Goal: Transaction & Acquisition: Download file/media

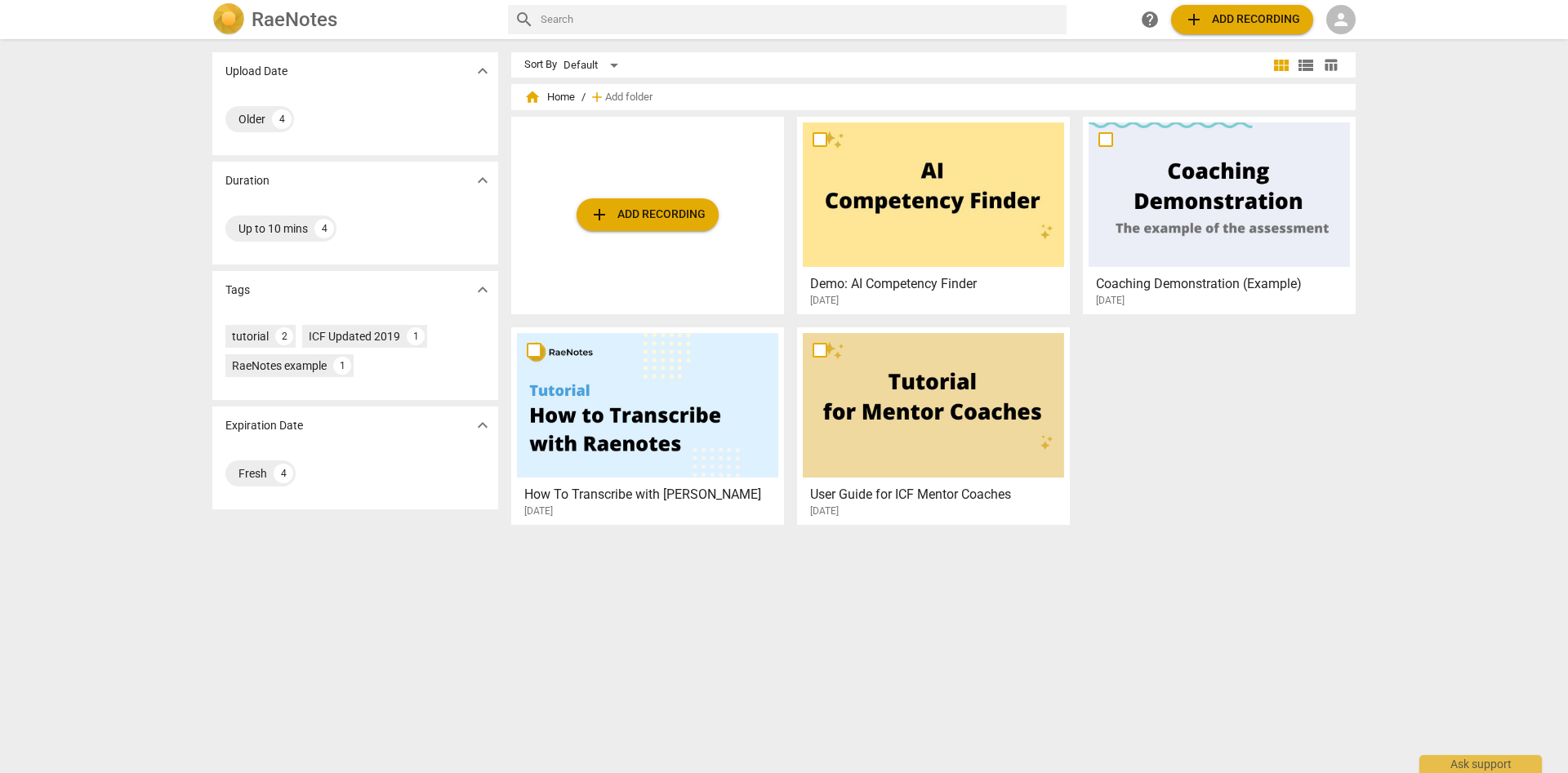
click at [1346, 24] on span "person" at bounding box center [1341, 20] width 20 height 20
click at [1355, 42] on li "Login" at bounding box center [1356, 39] width 59 height 39
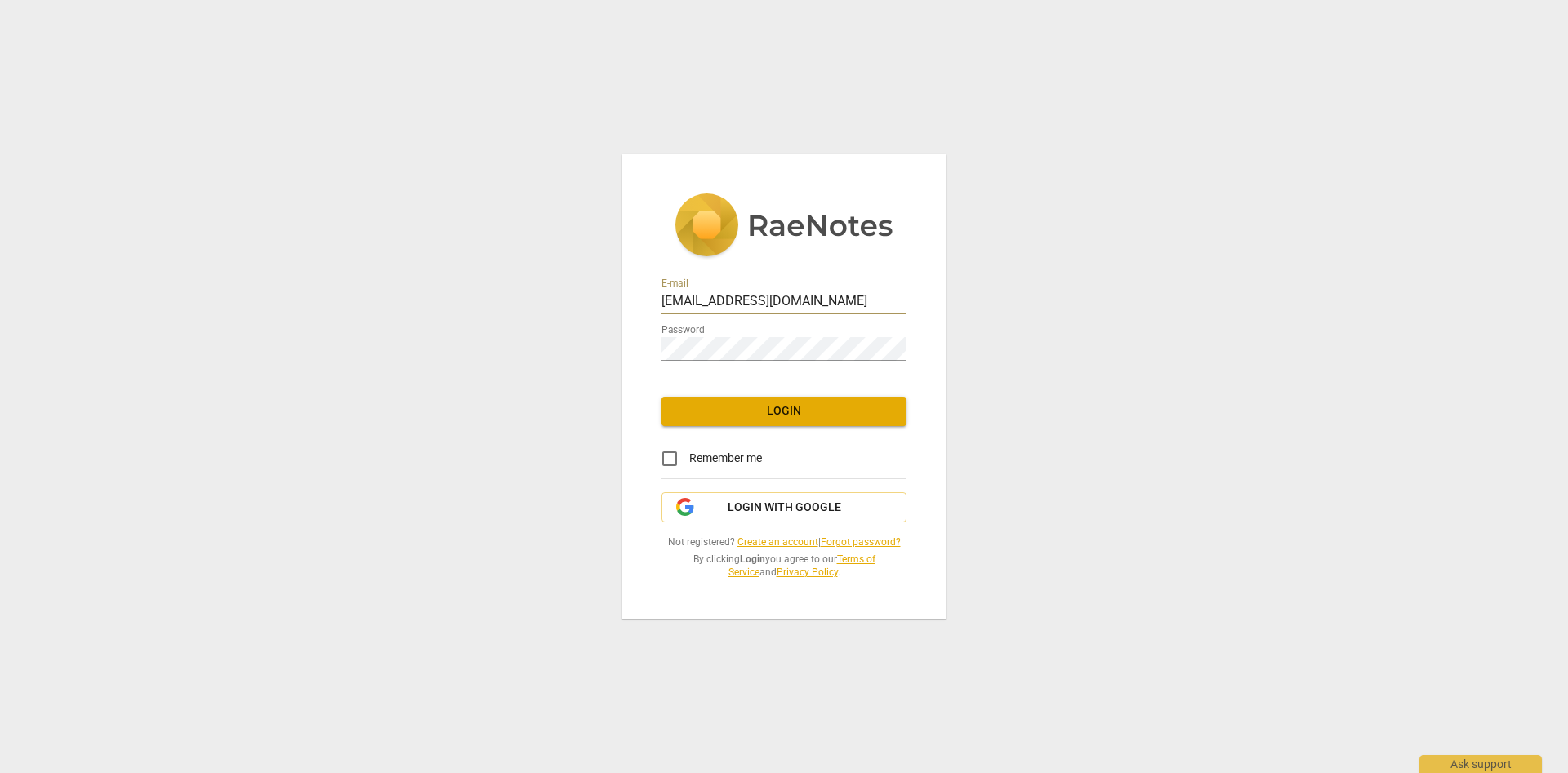
drag, startPoint x: 828, startPoint y: 300, endPoint x: 355, endPoint y: 291, distance: 473.1
click at [662, 291] on input "cftprograms@ltwindia.com" at bounding box center [784, 302] width 245 height 23
click at [1197, 248] on div "E-mail Password Login Remember me Login with Google Not registered? Create an a…" at bounding box center [784, 386] width 1568 height 773
click at [724, 296] on input "email" at bounding box center [784, 302] width 245 height 23
click at [1178, 271] on div "E-mail Password Login Remember me Login with Google Not registered? Create an a…" at bounding box center [784, 386] width 1568 height 773
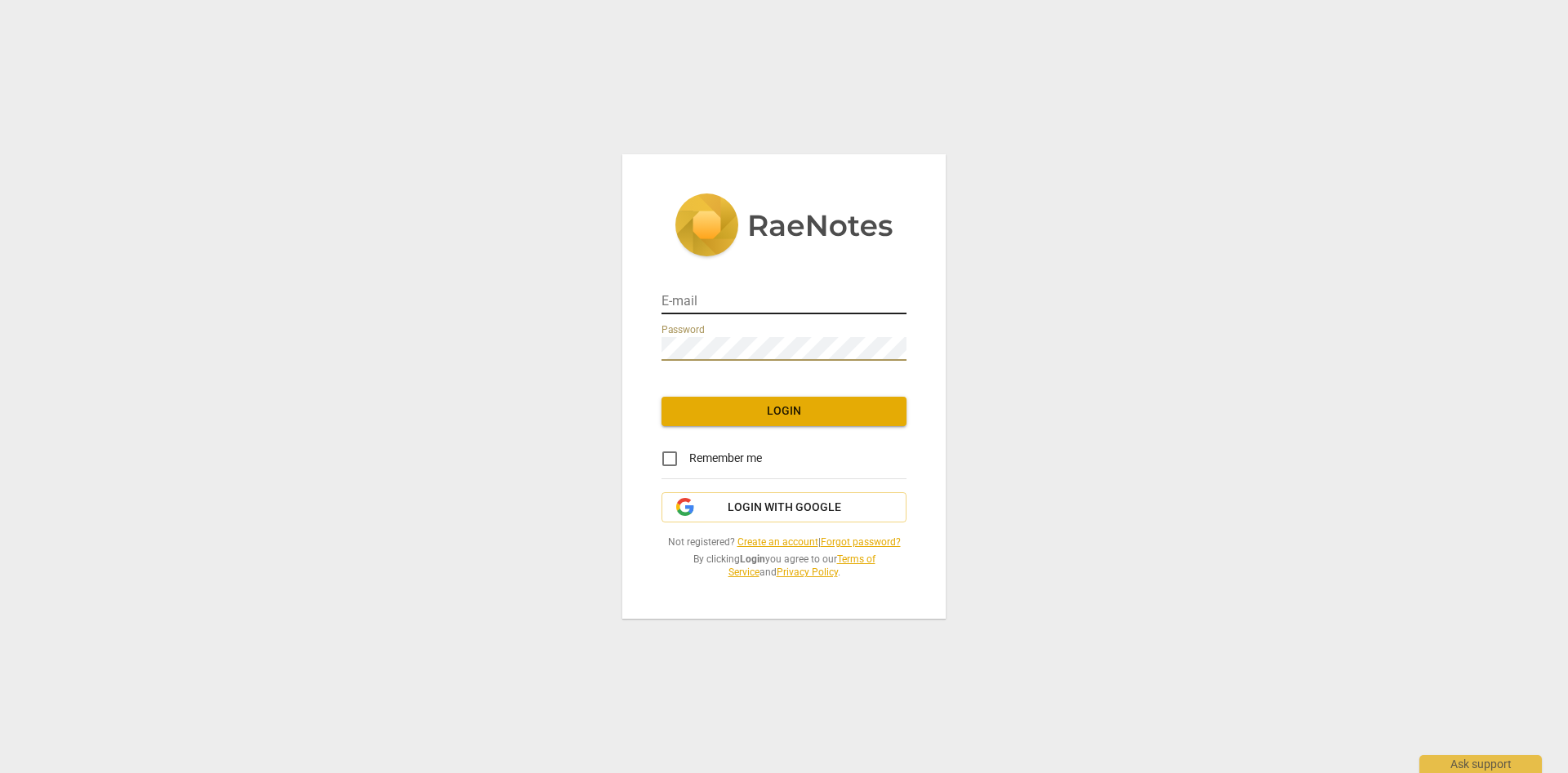
click at [702, 306] on input "email" at bounding box center [784, 302] width 245 height 23
click at [703, 300] on input "email" at bounding box center [784, 302] width 245 height 23
click at [1184, 389] on div "E-mail Password Login Remember me Login with Google Not registered? Create an a…" at bounding box center [784, 386] width 1568 height 773
click at [1205, 328] on div "E-mail Password Login Remember me Login with Google Not registered? Create an a…" at bounding box center [784, 386] width 1568 height 773
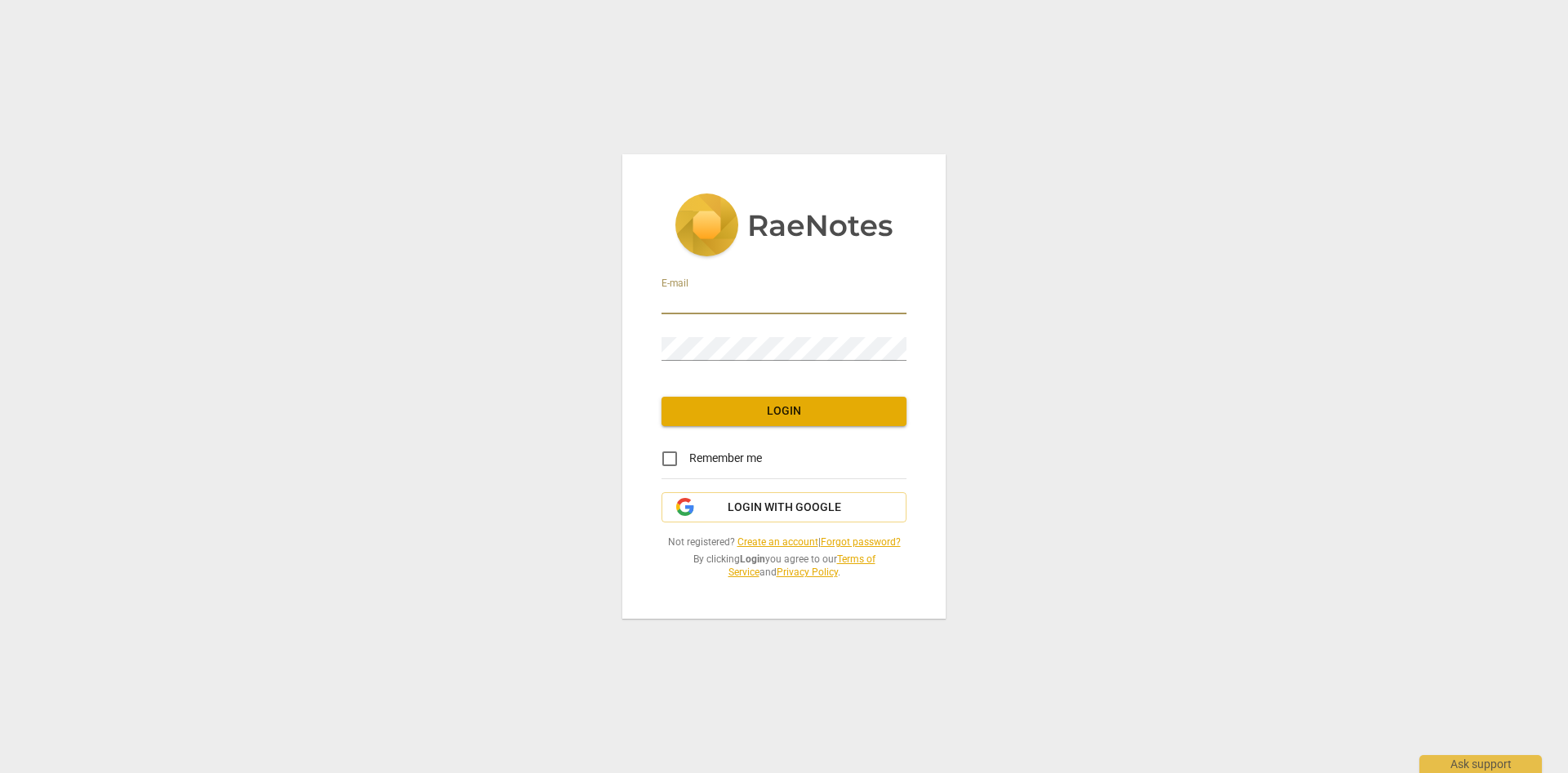
click at [772, 290] on input "email" at bounding box center [784, 302] width 245 height 23
type input "vikram@ltwindia.com"
click at [919, 350] on div "E-mail vikram@ltwindia.com Password Login Remember me Login with Google Not reg…" at bounding box center [784, 386] width 324 height 464
click at [909, 341] on div "E-mail vikram@ltwindia.com Password Login Remember me Login with Google Not reg…" at bounding box center [784, 386] width 324 height 464
click at [867, 541] on link "Forgot password?" at bounding box center [861, 542] width 80 height 12
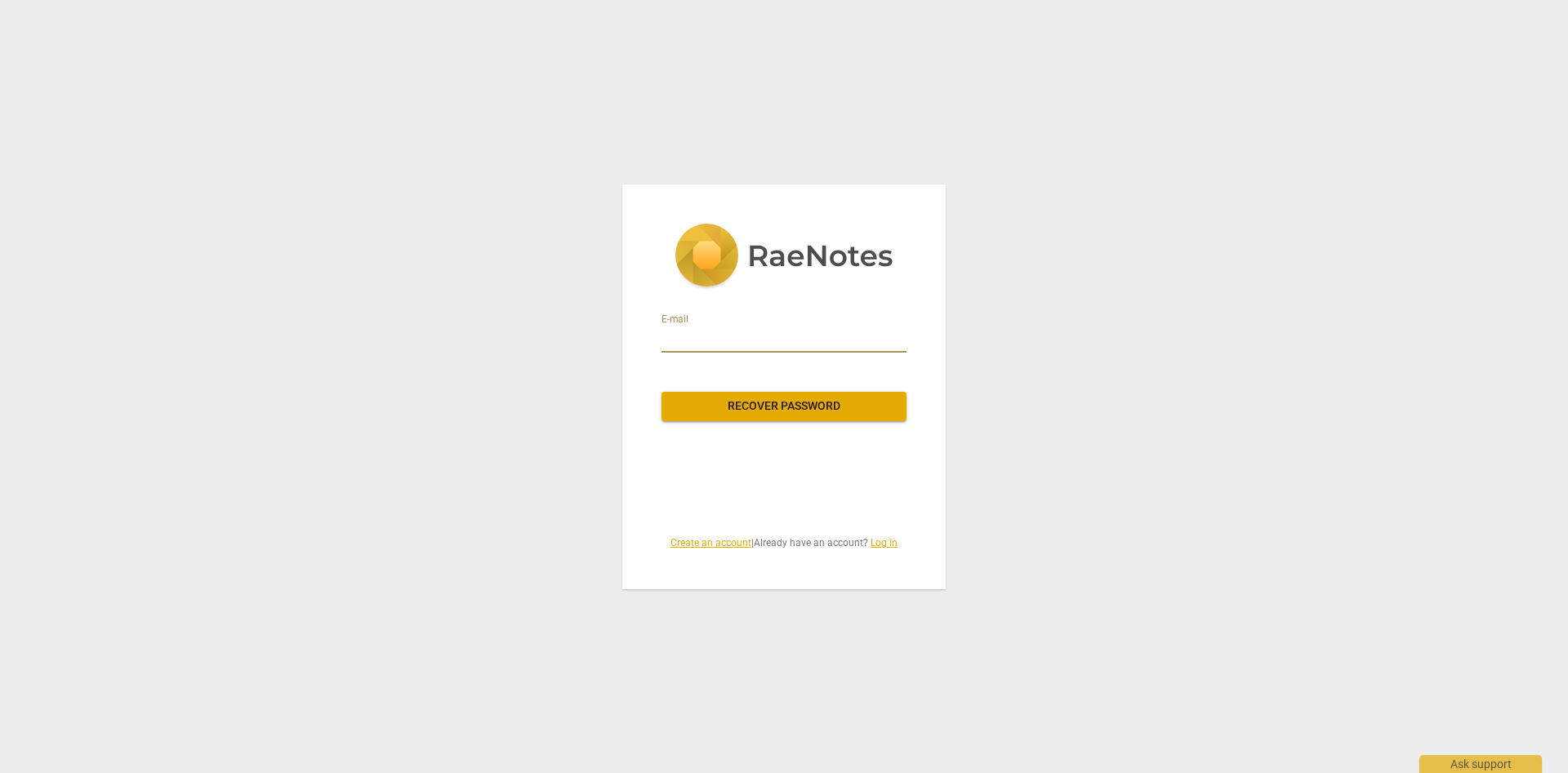
click at [737, 341] on input "email" at bounding box center [784, 339] width 245 height 26
type input "vikram@ltwindia.com"
click at [776, 400] on span "Recover password" at bounding box center [784, 407] width 219 height 17
click at [890, 540] on link "Log in" at bounding box center [885, 543] width 27 height 12
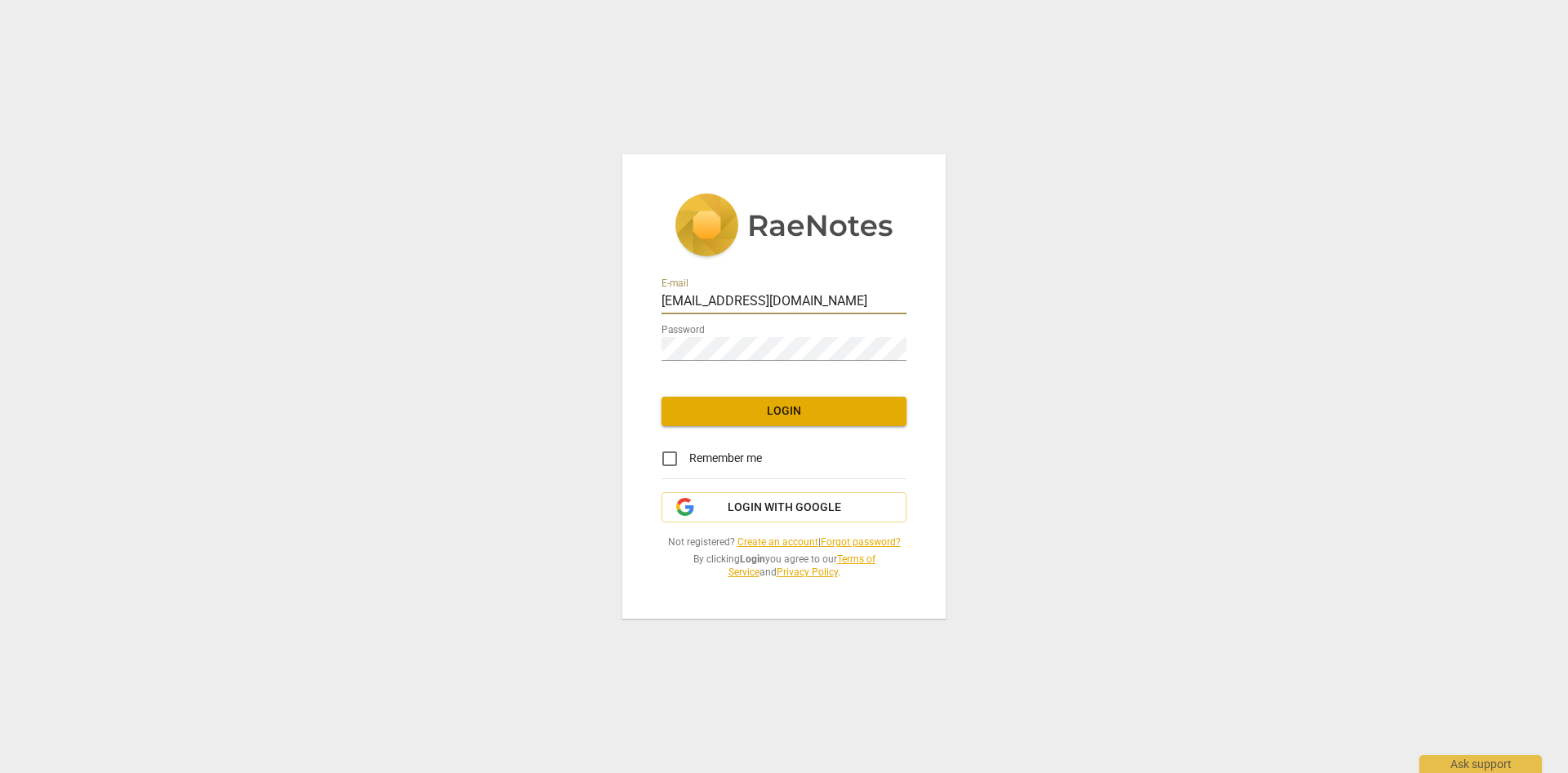
drag, startPoint x: 823, startPoint y: 298, endPoint x: 239, endPoint y: 243, distance: 586.6
click at [662, 290] on input "cftprograms@ltwindia.com" at bounding box center [784, 302] width 245 height 23
type input "vikram@ltwindia.com"
drag, startPoint x: 813, startPoint y: 409, endPoint x: 801, endPoint y: 404, distance: 13.0
click at [813, 409] on span "Login" at bounding box center [784, 411] width 219 height 17
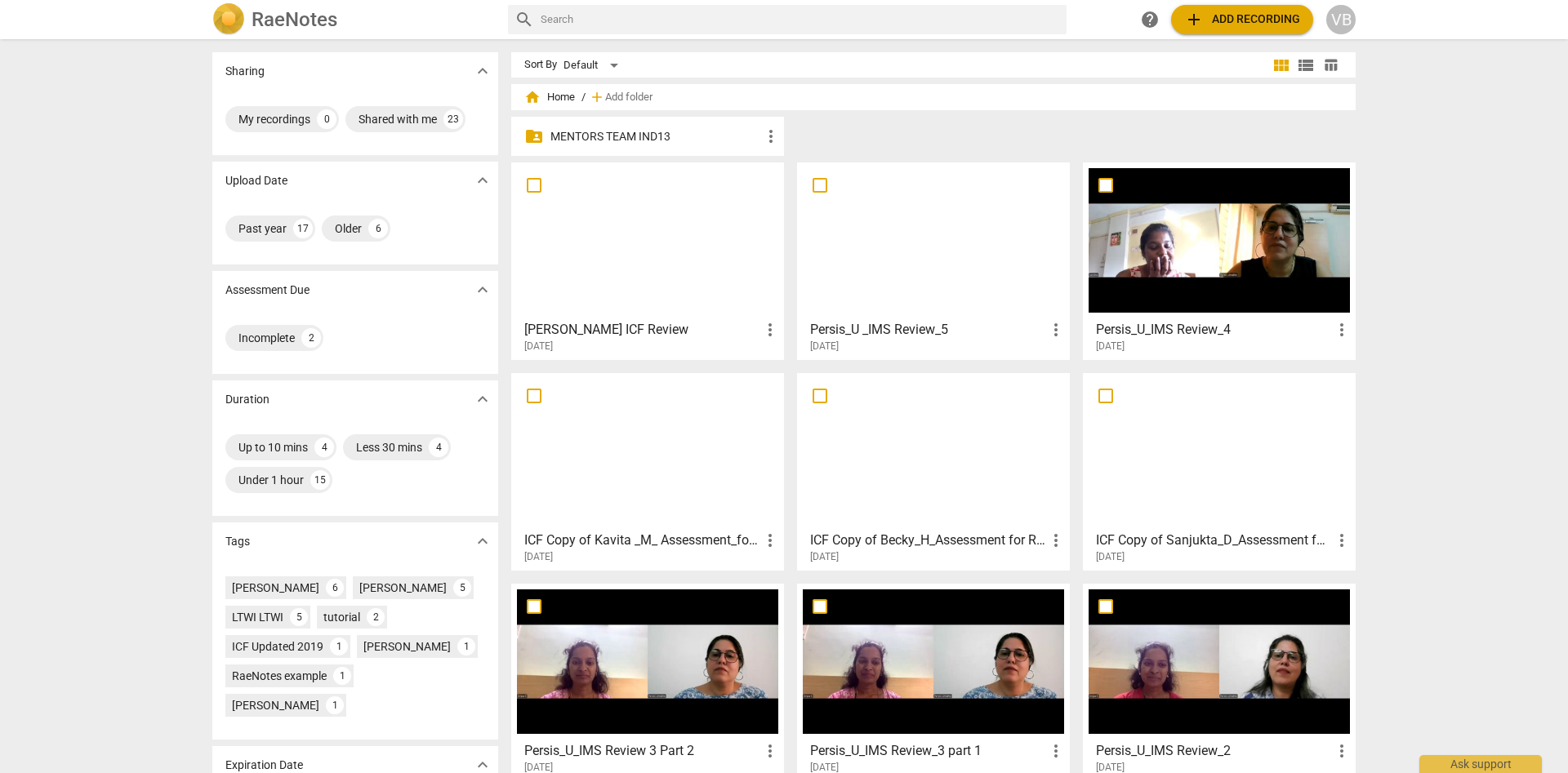
click at [1504, 154] on div "Sharing expand_more My recordings 0 Shared with me 23 Upload Date expand_more P…" at bounding box center [784, 407] width 1568 height 732
drag, startPoint x: 101, startPoint y: 601, endPoint x: 157, endPoint y: 561, distance: 68.8
click at [101, 600] on div "Sharing expand_more My recordings 0 Shared with me 23 Upload Date expand_more P…" at bounding box center [784, 407] width 1568 height 732
click at [736, 20] on input "text" at bounding box center [800, 20] width 519 height 26
type input "persis"
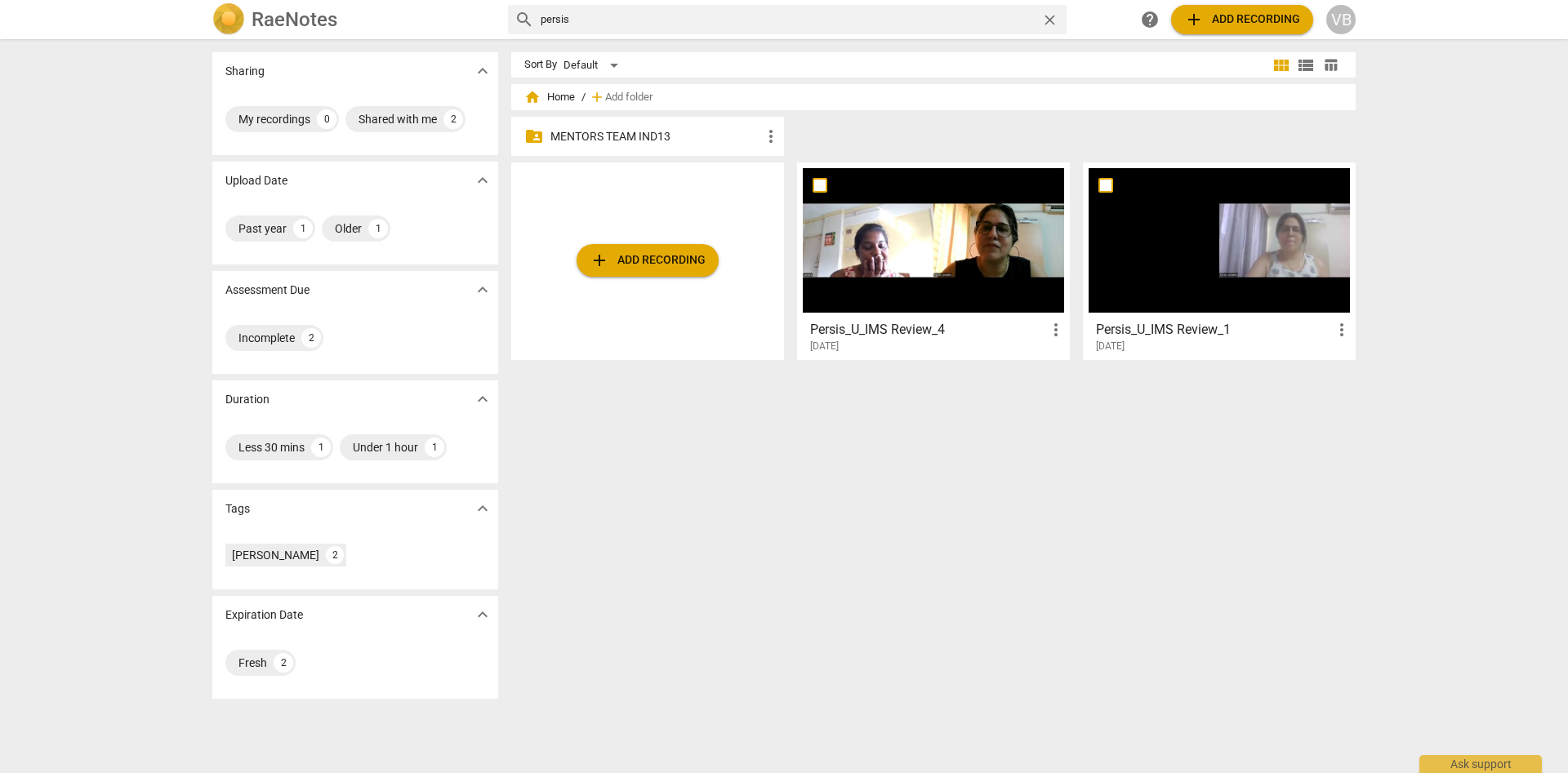
drag, startPoint x: 636, startPoint y: 18, endPoint x: 488, endPoint y: 13, distance: 148.1
click at [541, 13] on input "persis" at bounding box center [787, 20] width 494 height 26
click at [562, 99] on span "home Home" at bounding box center [549, 97] width 51 height 17
click at [534, 99] on span "home" at bounding box center [532, 97] width 17 height 17
click at [290, 18] on h2 "RaeNotes" at bounding box center [294, 19] width 86 height 22
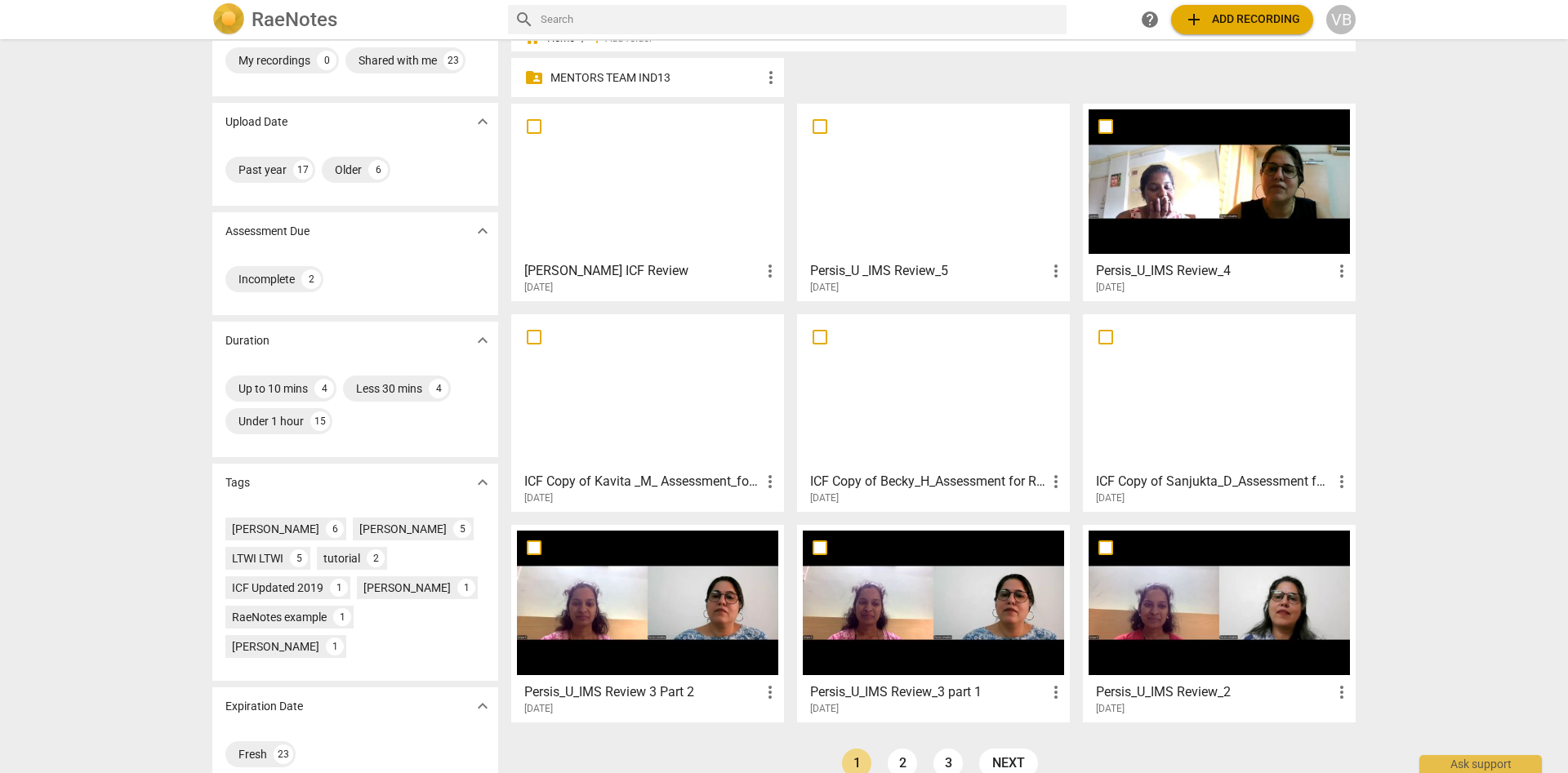
scroll to position [85, 0]
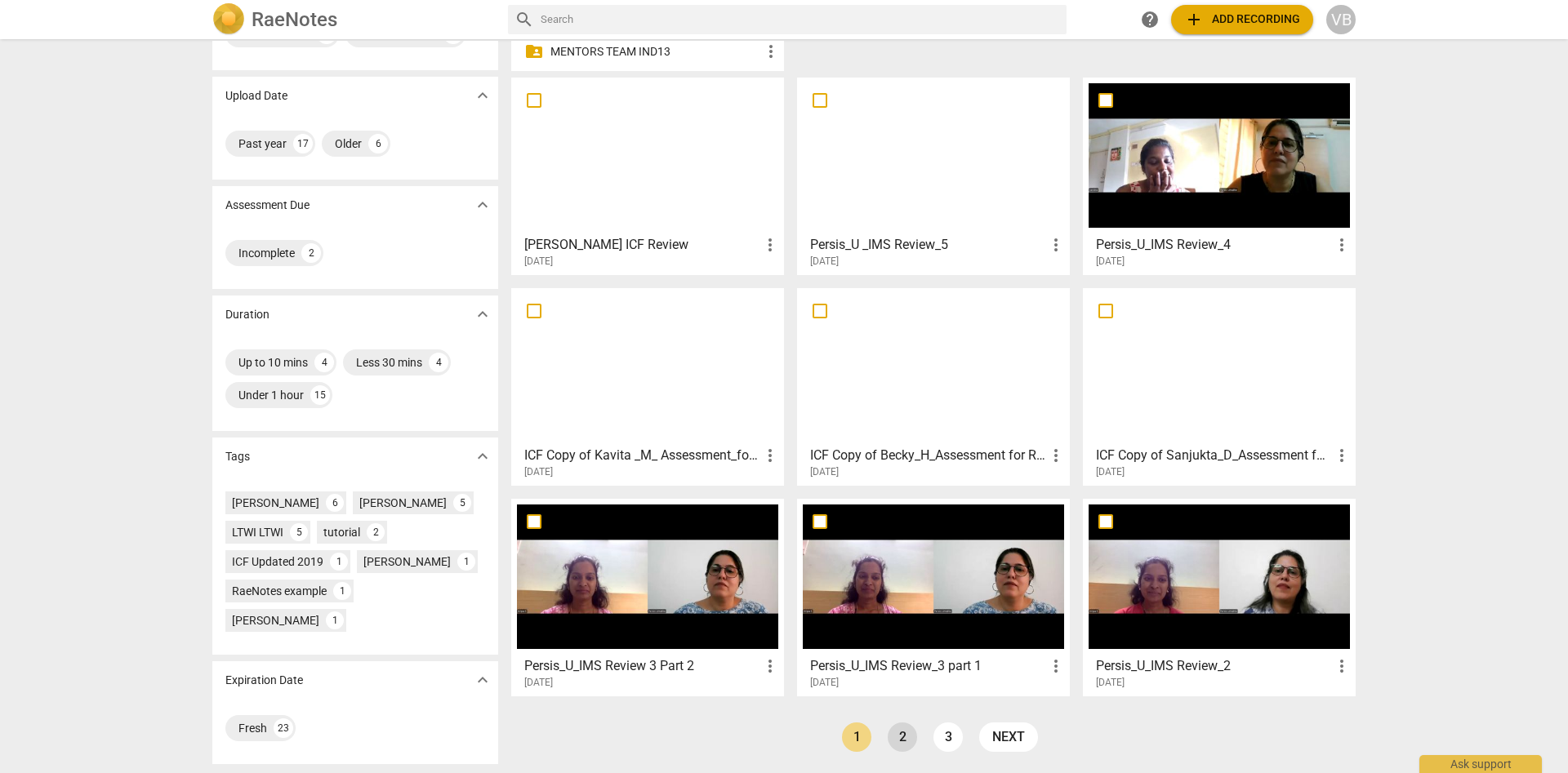
click at [895, 739] on link "2" at bounding box center [902, 737] width 29 height 29
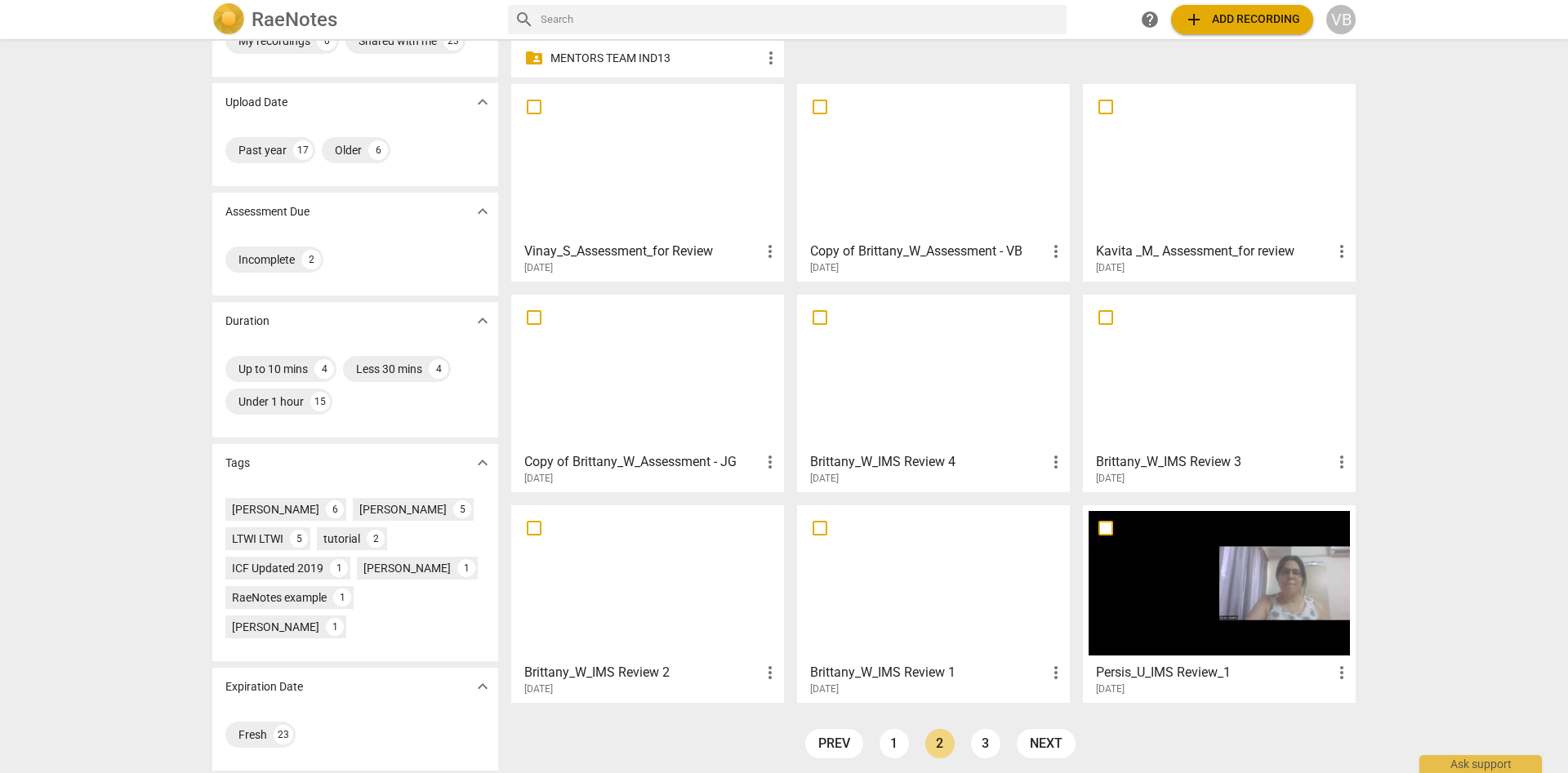
scroll to position [85, 0]
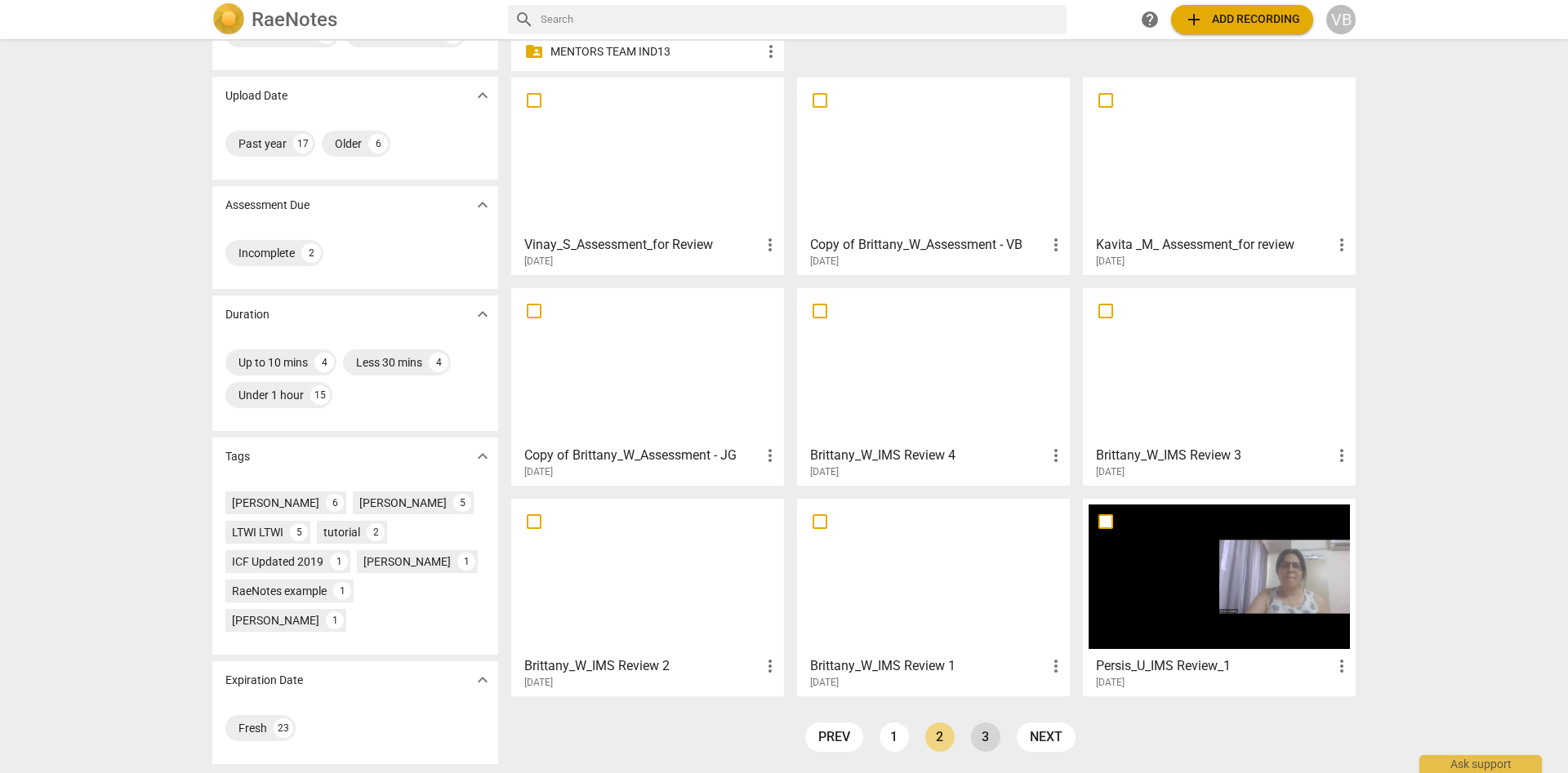
click at [982, 741] on link "3" at bounding box center [985, 737] width 29 height 29
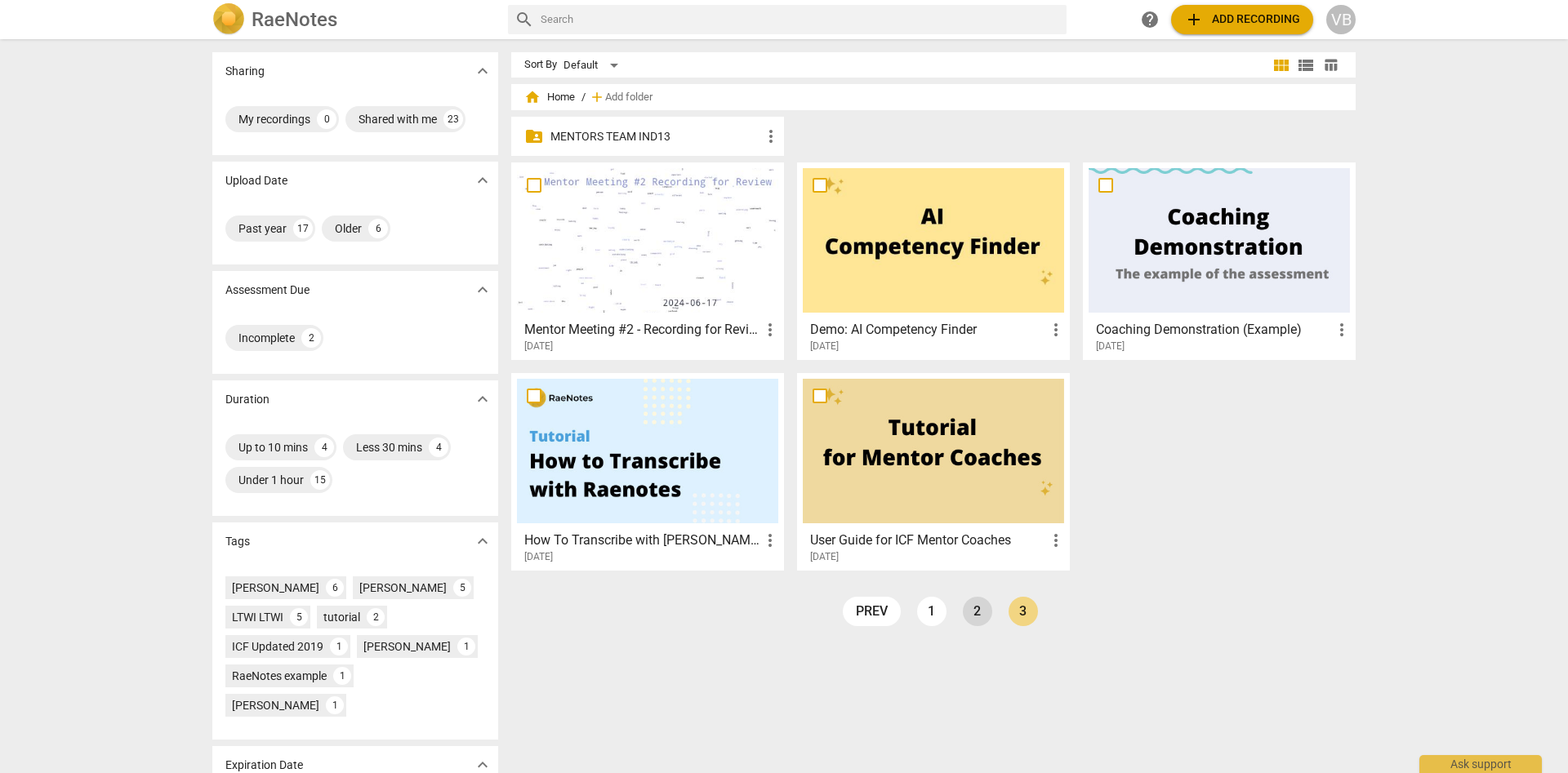
click at [976, 621] on link "2" at bounding box center [978, 612] width 29 height 29
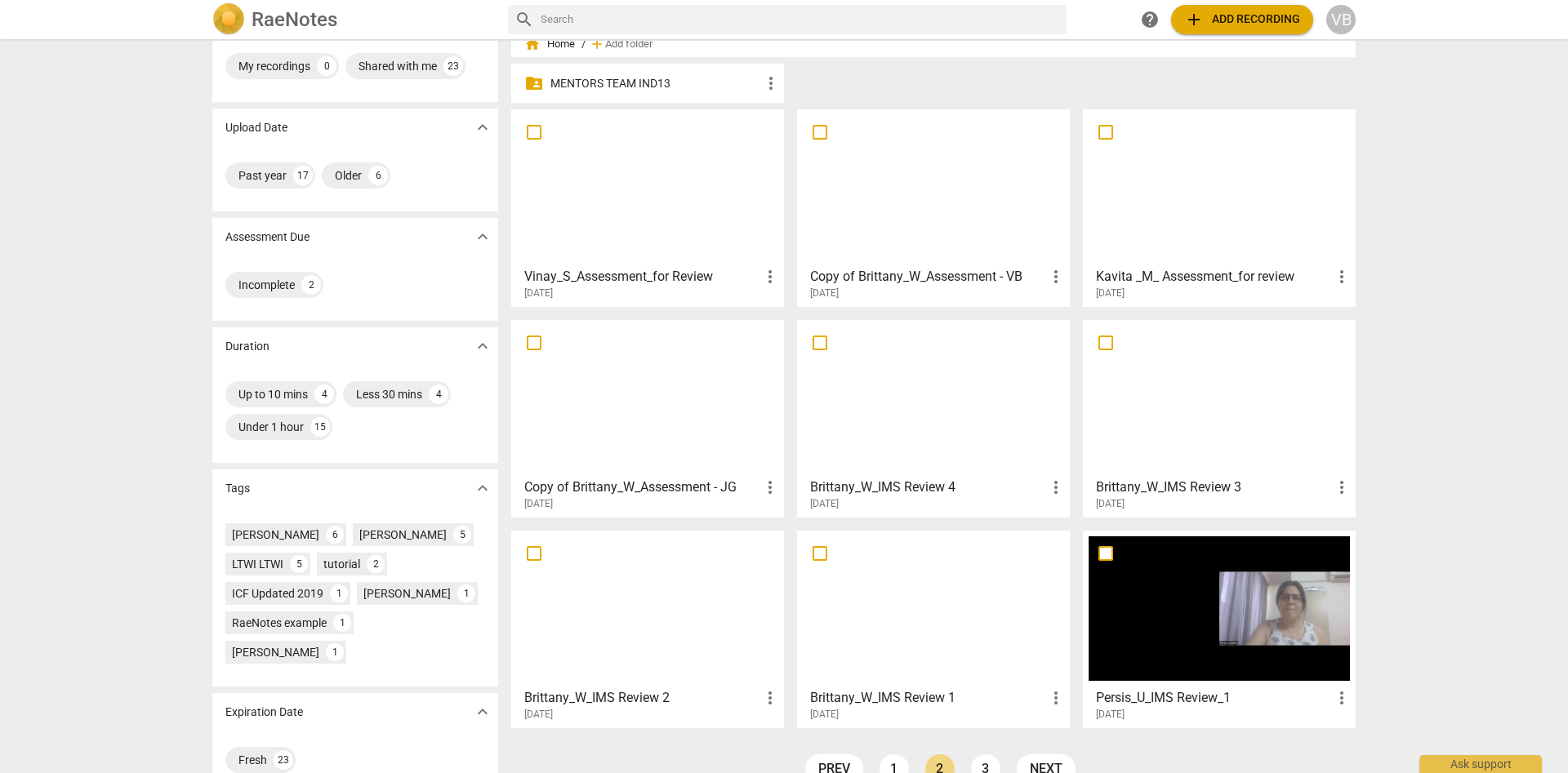
scroll to position [85, 0]
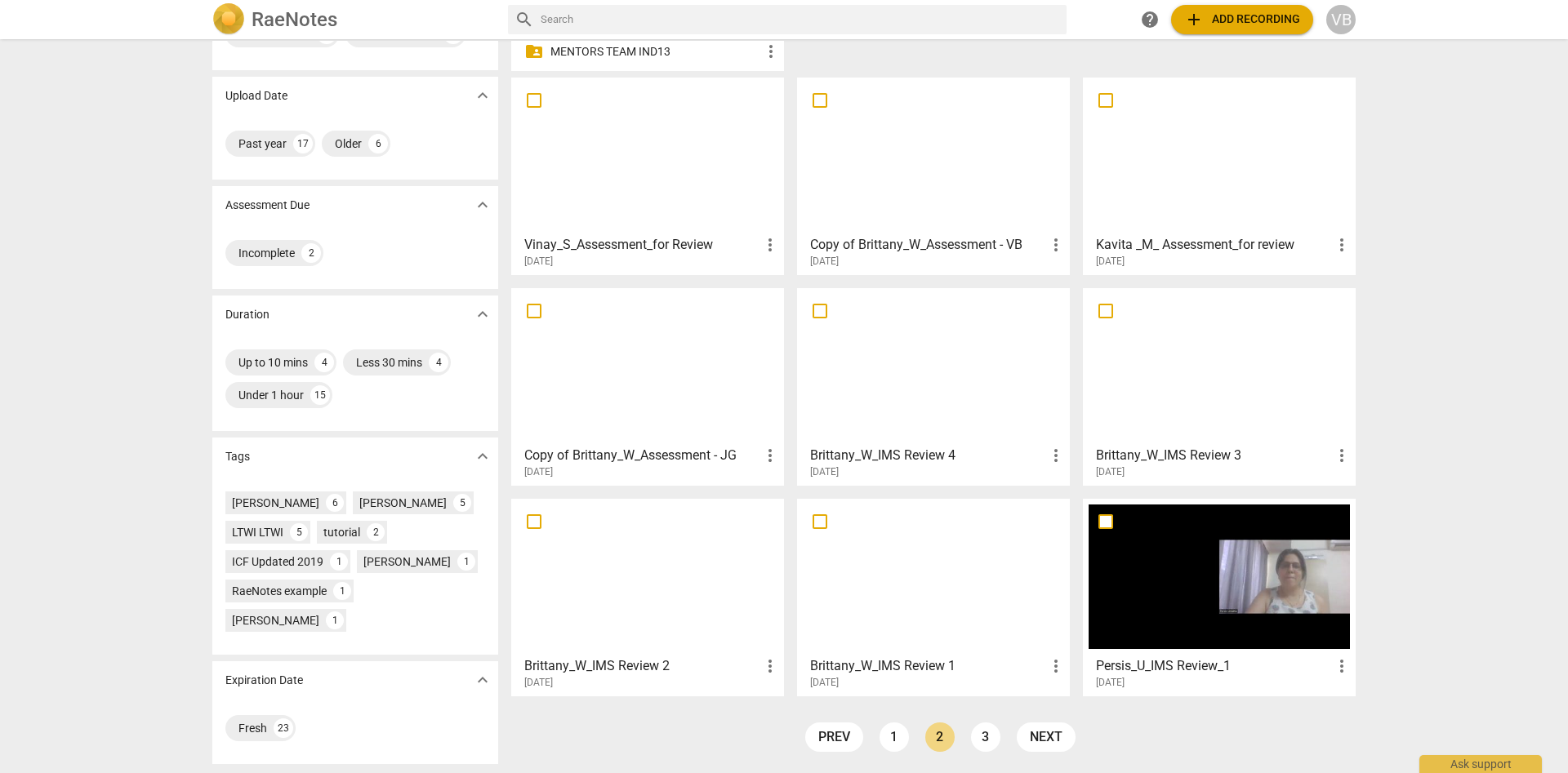
click at [1337, 665] on span "more_vert" at bounding box center [1342, 666] width 20 height 20
click at [1466, 597] on div at bounding box center [784, 386] width 1568 height 773
click at [1189, 579] on div at bounding box center [1219, 577] width 261 height 145
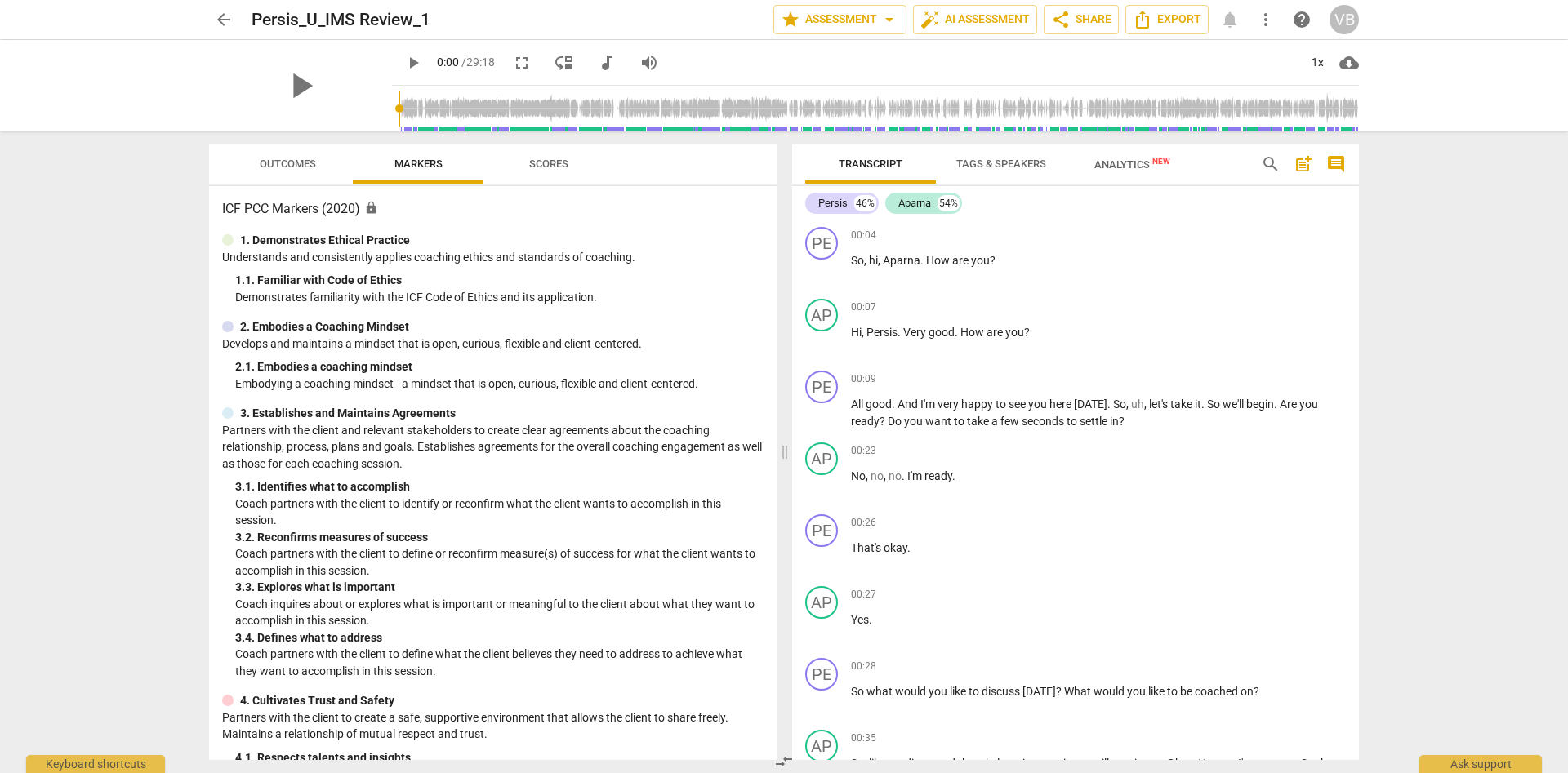
click at [1353, 57] on span "cloud_download" at bounding box center [1349, 63] width 20 height 20
click at [1440, 168] on div at bounding box center [784, 386] width 1568 height 773
click at [1355, 58] on span "cloud_download" at bounding box center [1349, 63] width 20 height 20
click at [1374, 107] on li "Download video" at bounding box center [1400, 102] width 121 height 39
click at [1353, 62] on span "cloud_download" at bounding box center [1349, 63] width 20 height 20
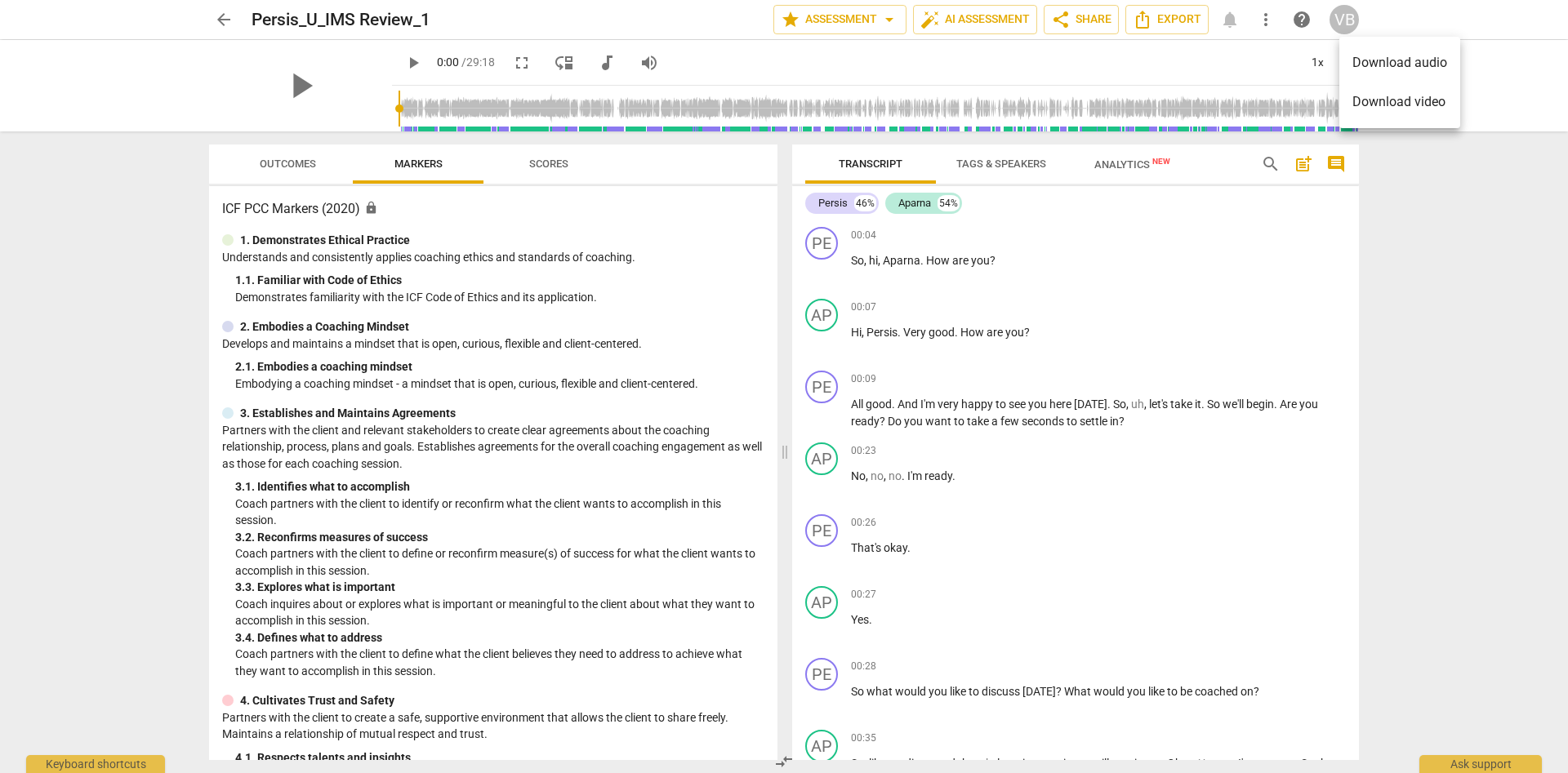
click at [1395, 62] on li "Download audio" at bounding box center [1400, 63] width 121 height 39
click at [1347, 64] on span "cloud_download" at bounding box center [1349, 63] width 20 height 20
click at [1383, 62] on li "Download audio" at bounding box center [1400, 63] width 121 height 39
click at [1432, 256] on div "arrow_back Persis_U_IMS Review_1 edit star Assessment arrow_drop_down auto_fix_…" at bounding box center [784, 386] width 1568 height 773
click at [234, 18] on span "arrow_back" at bounding box center [224, 20] width 29 height 20
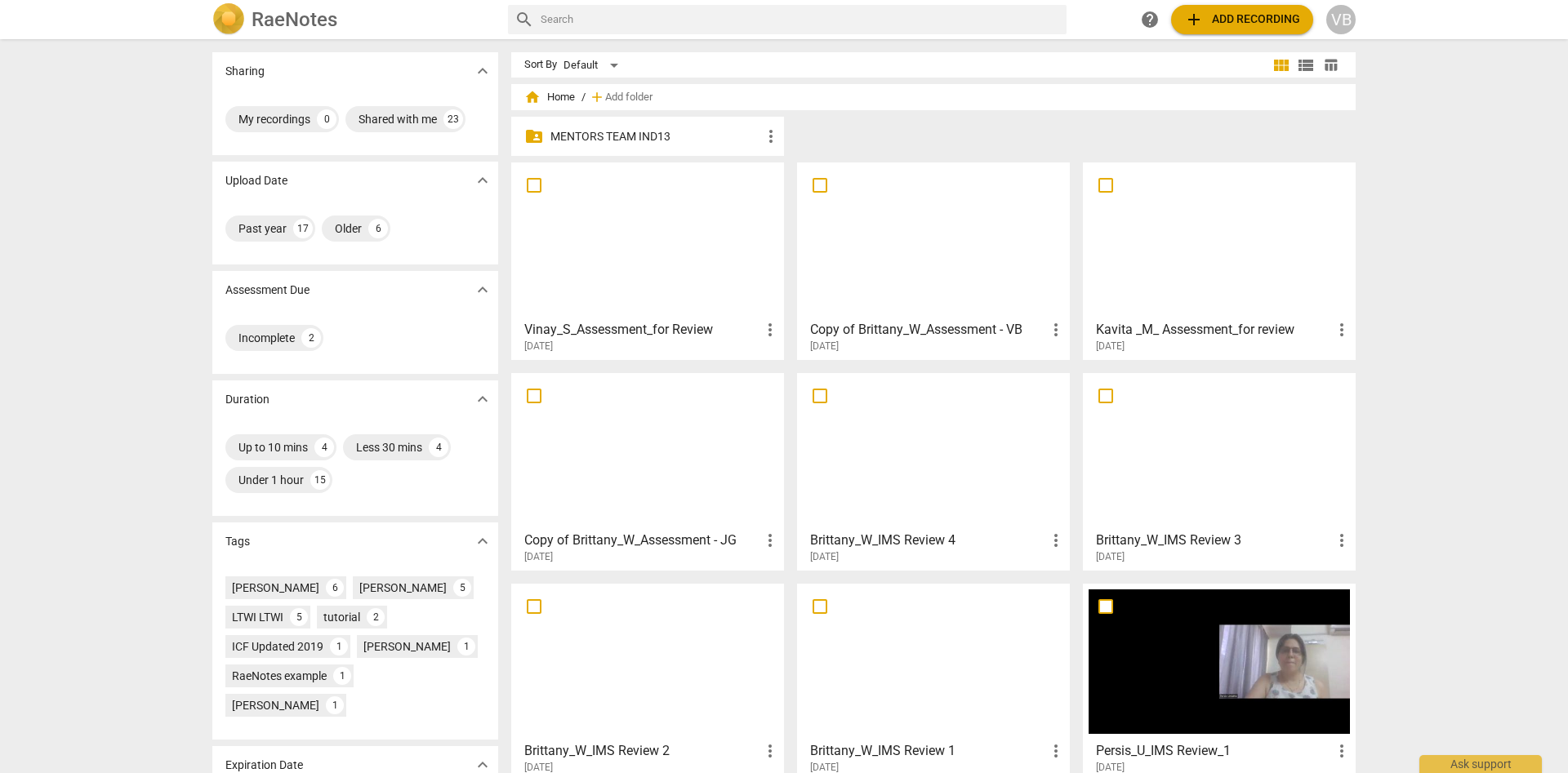
scroll to position [85, 0]
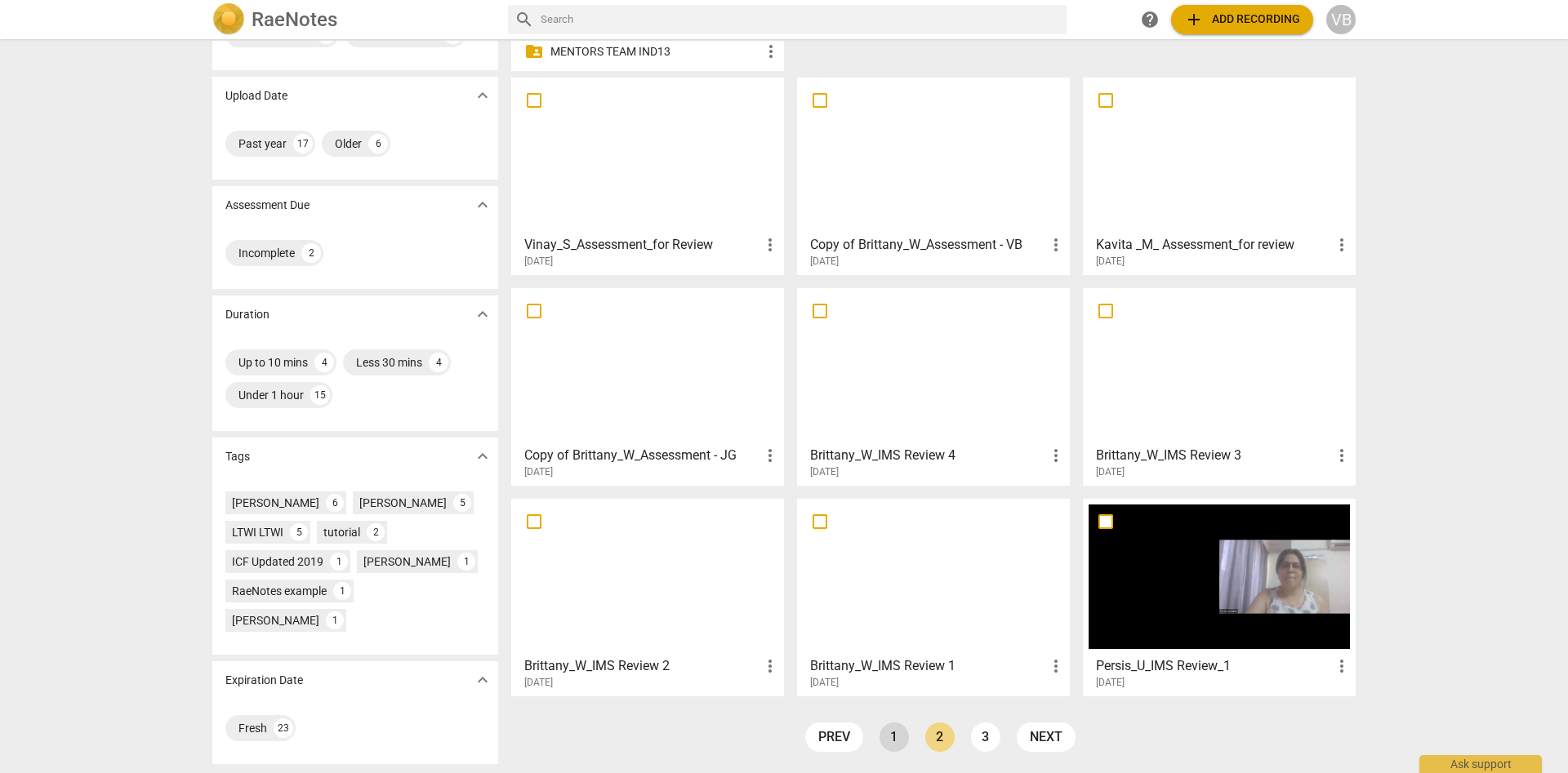
click at [896, 744] on link "1" at bounding box center [894, 737] width 29 height 29
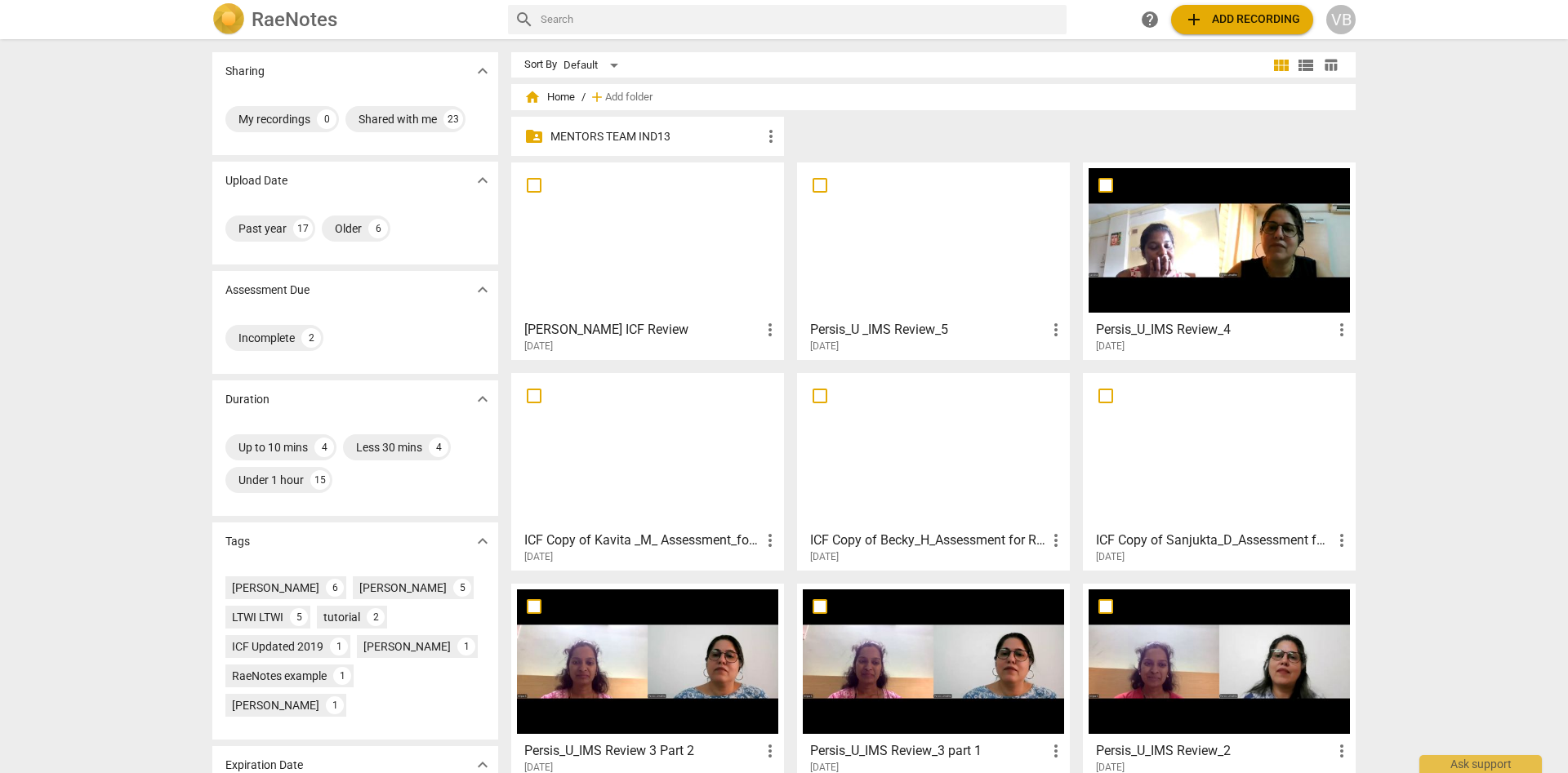
click at [1540, 374] on div "Sharing expand_more My recordings 0 Shared with me 23 Upload Date expand_more P…" at bounding box center [784, 407] width 1568 height 732
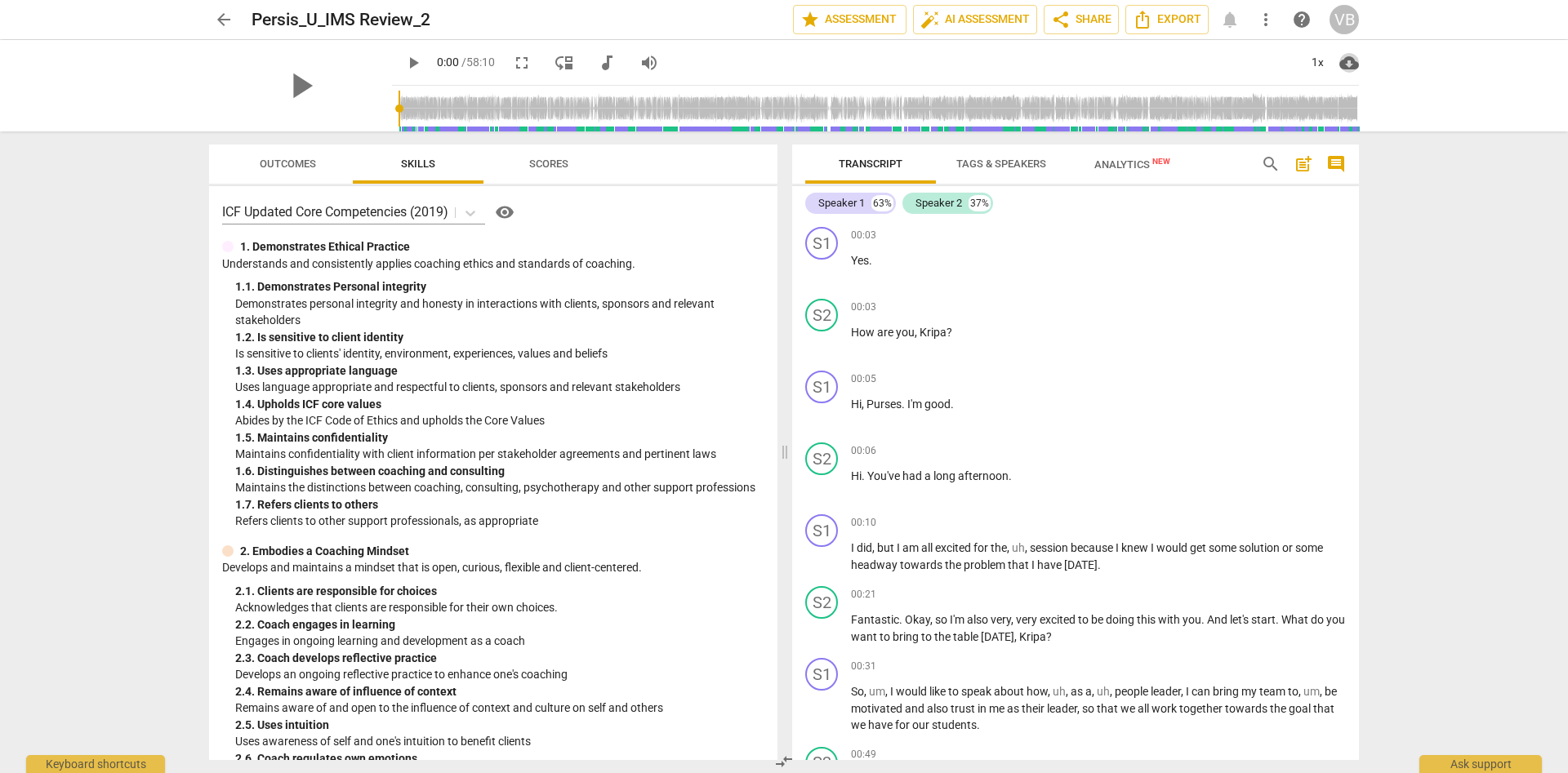
click at [1348, 61] on span "cloud_download" at bounding box center [1349, 63] width 20 height 20
click at [1384, 99] on li "Download video" at bounding box center [1400, 102] width 121 height 39
click at [1346, 64] on span "cloud_download" at bounding box center [1349, 63] width 20 height 20
click at [1359, 62] on li "Download audio" at bounding box center [1400, 63] width 121 height 39
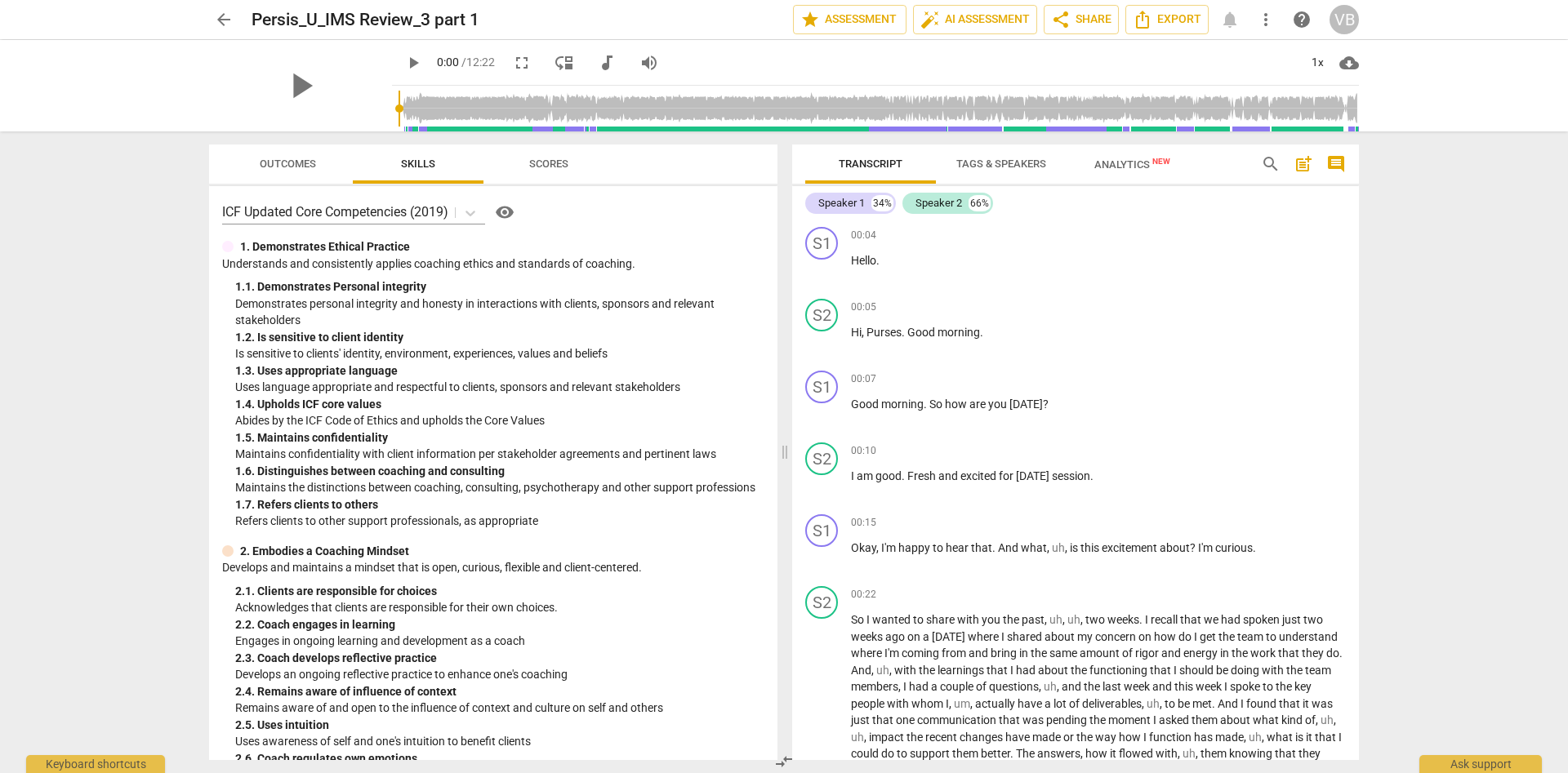
click at [1347, 71] on span "cloud_download" at bounding box center [1349, 63] width 20 height 20
click at [1379, 102] on li "Download video" at bounding box center [1400, 102] width 121 height 39
click at [1347, 67] on span "cloud_download" at bounding box center [1349, 63] width 20 height 20
click at [1377, 68] on li "Download audio" at bounding box center [1400, 63] width 121 height 39
click at [1432, 374] on div "arrow_back Persis_U_IMS Review_3 part 1 edit star Assessment auto_fix_high AI A…" at bounding box center [784, 386] width 1568 height 773
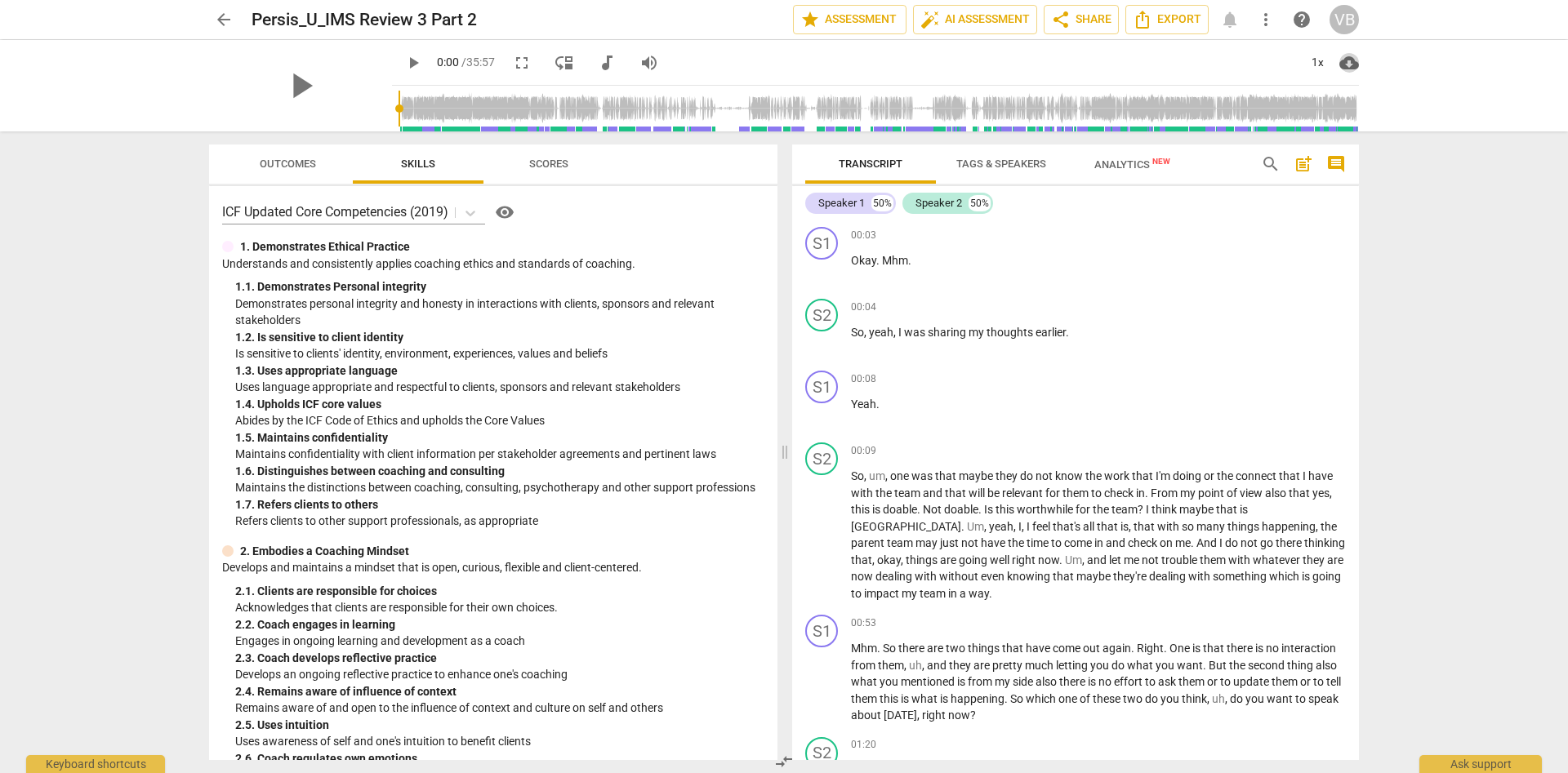
click at [1355, 61] on span "cloud_download" at bounding box center [1349, 63] width 20 height 20
click at [1406, 111] on li "Download video" at bounding box center [1400, 102] width 121 height 39
click at [1352, 64] on span "cloud_download" at bounding box center [1349, 63] width 20 height 20
click at [1424, 72] on li "Download audio" at bounding box center [1400, 63] width 121 height 39
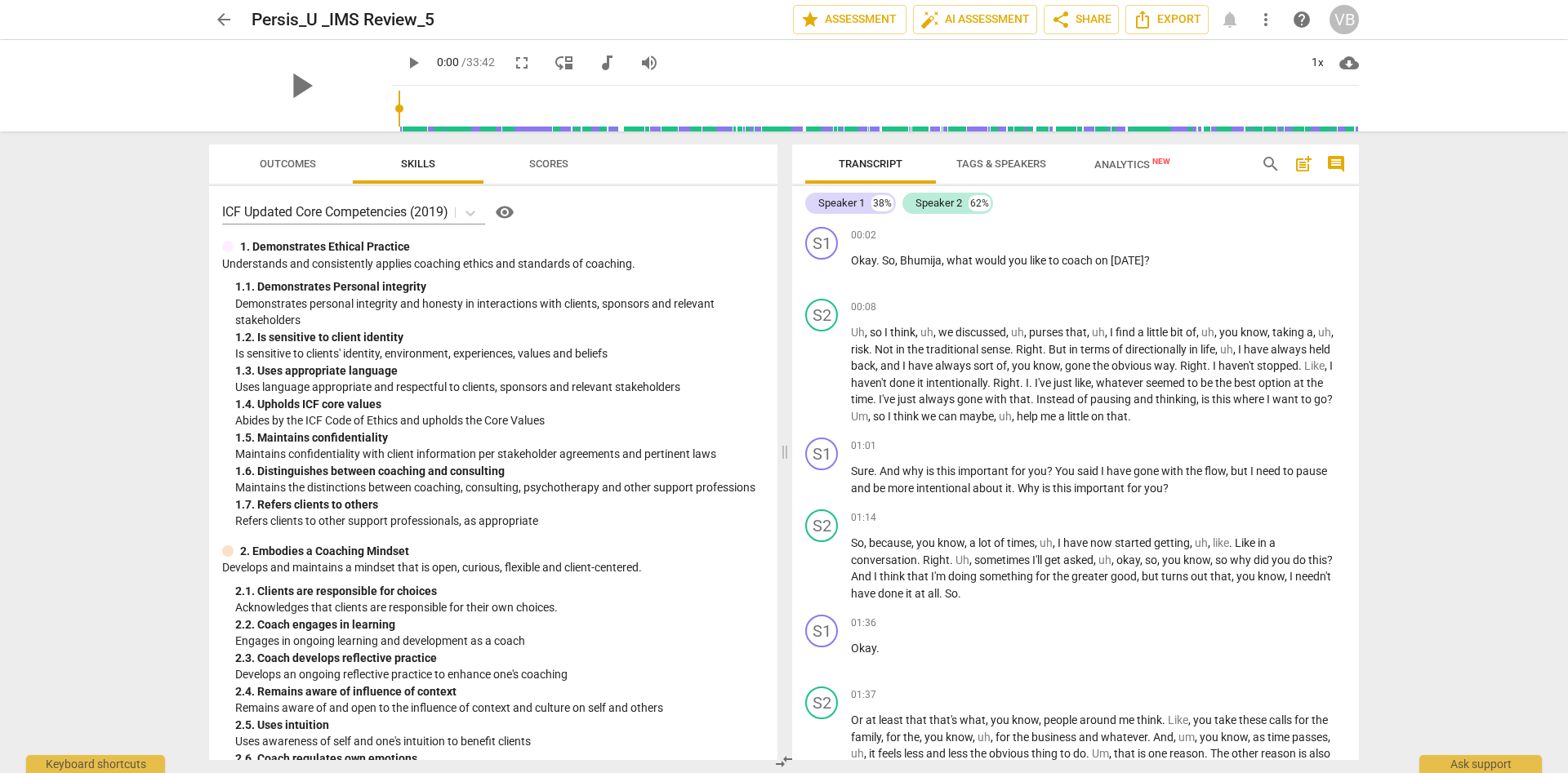
click at [1356, 62] on span "cloud_download" at bounding box center [1349, 63] width 20 height 20
click at [1412, 107] on li "Download video" at bounding box center [1400, 102] width 121 height 39
click at [1347, 64] on span "cloud_download" at bounding box center [1349, 63] width 20 height 20
click at [1398, 69] on li "Download audio" at bounding box center [1400, 63] width 121 height 39
